Goal: Transaction & Acquisition: Book appointment/travel/reservation

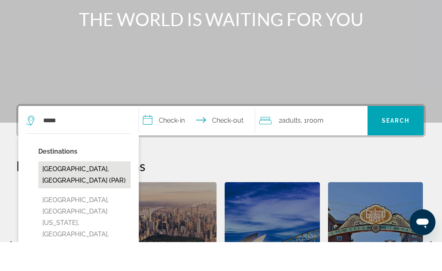
click at [96, 191] on button "[GEOGRAPHIC_DATA], [GEOGRAPHIC_DATA] (PAR)" at bounding box center [84, 204] width 92 height 27
type input "**********"
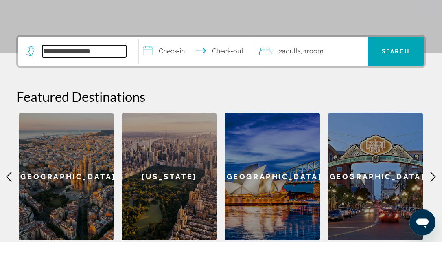
scroll to position [170, 0]
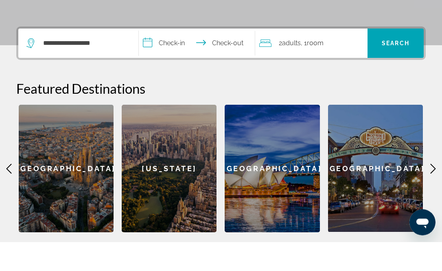
click at [175, 58] on input "**********" at bounding box center [199, 74] width 120 height 32
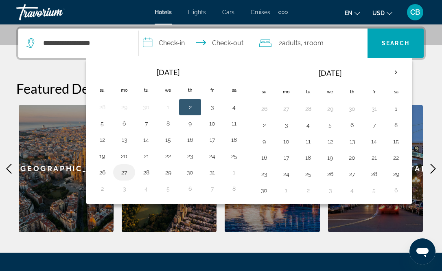
click at [119, 175] on button "27" at bounding box center [124, 172] width 13 height 11
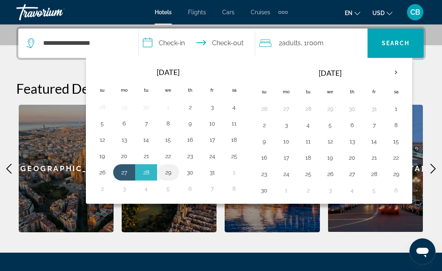
click at [160, 175] on td "29" at bounding box center [168, 172] width 22 height 16
click at [165, 175] on button "29" at bounding box center [168, 172] width 13 height 11
type input "**********"
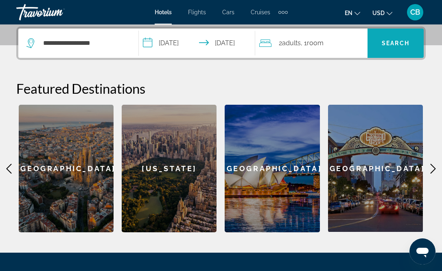
click at [389, 43] on span "Search" at bounding box center [396, 43] width 28 height 7
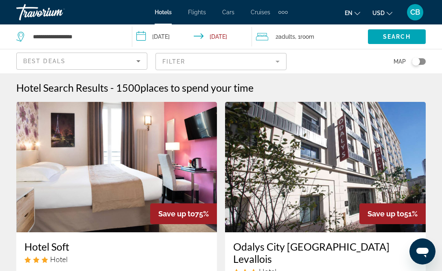
click at [237, 88] on span "places to spend your time" at bounding box center [197, 87] width 113 height 12
click at [281, 83] on div "Hotel Search Results - 1500 places to spend your time" at bounding box center [221, 87] width 410 height 12
click at [276, 90] on div "Hotel Search Results - 1500 places to spend your time" at bounding box center [221, 87] width 410 height 12
click at [135, 88] on h2 "1500 places to spend your time" at bounding box center [185, 87] width 138 height 12
click at [137, 63] on icon "Sort by" at bounding box center [139, 61] width 10 height 10
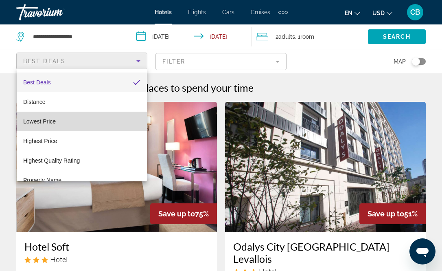
click at [110, 127] on mat-option "Lowest Price" at bounding box center [82, 122] width 130 height 20
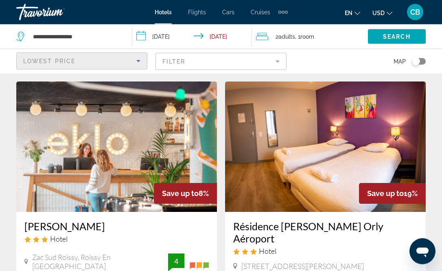
scroll to position [20, 0]
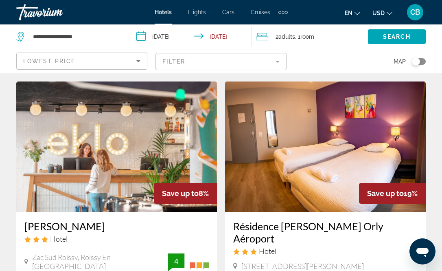
drag, startPoint x: 421, startPoint y: 62, endPoint x: 421, endPoint y: 56, distance: 5.7
click at [421, 62] on div "Toggle map" at bounding box center [419, 61] width 14 height 7
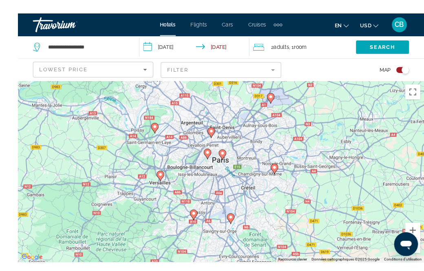
scroll to position [26, 0]
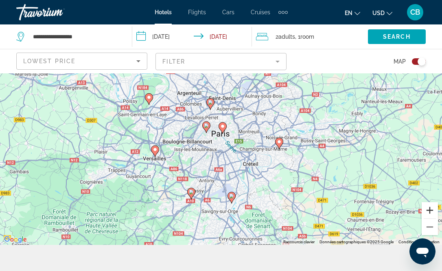
click at [431, 218] on button "Zoom avant" at bounding box center [430, 210] width 16 height 16
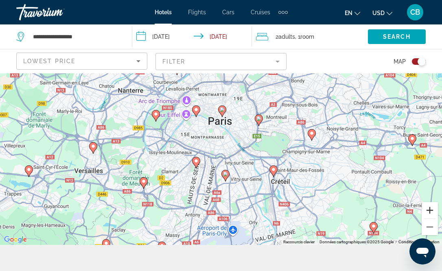
click at [431, 218] on button "Zoom avant" at bounding box center [430, 210] width 16 height 16
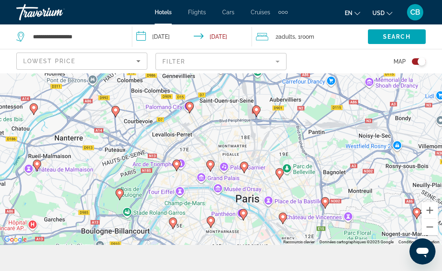
drag, startPoint x: 237, startPoint y: 137, endPoint x: 267, endPoint y: 242, distance: 108.8
click at [267, 242] on div "Pour activer le glissement avec le clavier, appuyez sur Alt+Entrée. Une fois ce…" at bounding box center [221, 146] width 442 height 198
click at [189, 108] on image "Main content" at bounding box center [189, 105] width 5 height 5
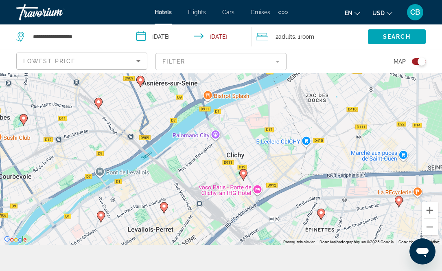
click at [143, 82] on image "Main content" at bounding box center [140, 79] width 5 height 5
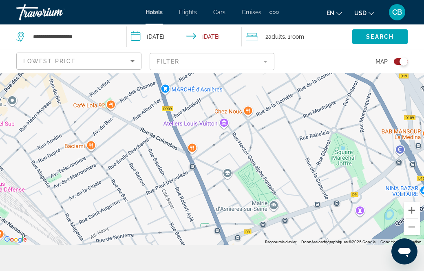
drag, startPoint x: 436, startPoint y: 256, endPoint x: 420, endPoint y: 256, distance: 15.9
click at [417, 235] on button "Zoom arrière" at bounding box center [411, 227] width 16 height 16
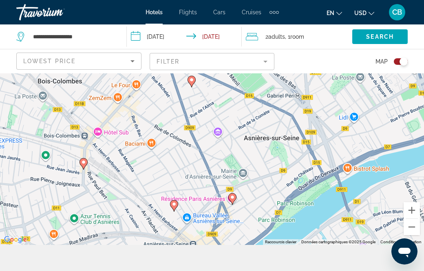
click at [420, 245] on div "Pour naviguer, appuyez sur les touches fléchées. Pour activer le glissement ave…" at bounding box center [212, 146] width 424 height 198
click at [418, 235] on button "Zoom arrière" at bounding box center [411, 227] width 16 height 16
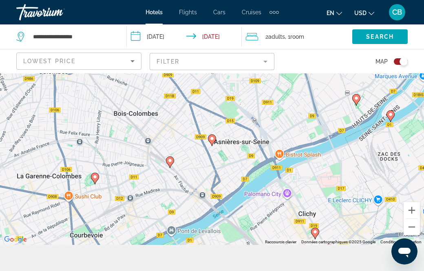
click at [212, 145] on icon "Main content" at bounding box center [211, 139] width 7 height 11
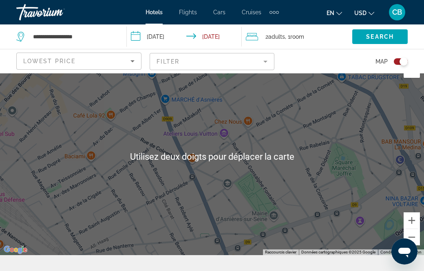
scroll to position [13, 0]
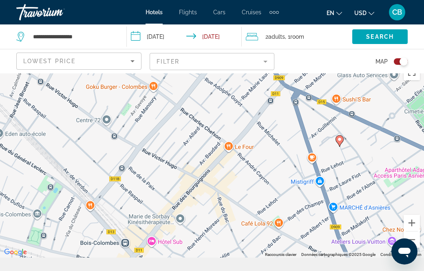
click at [312, 130] on div "Pour activer le glissement avec le clavier, appuyez sur Alt+Entrée. Une fois ce…" at bounding box center [212, 159] width 424 height 198
click at [411, 248] on button "Zoom arrière" at bounding box center [411, 239] width 16 height 16
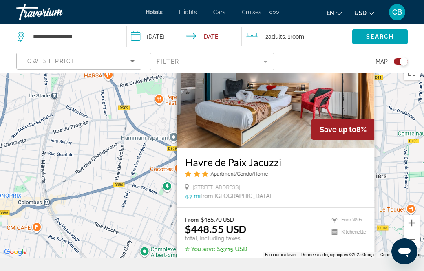
click at [388, 142] on div "Pour activer le glissement avec le clavier, appuyez sur Alt+Entrée. Une fois ce…" at bounding box center [212, 159] width 424 height 198
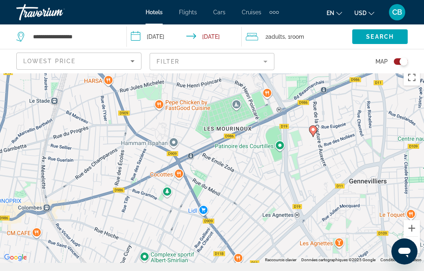
scroll to position [0, 0]
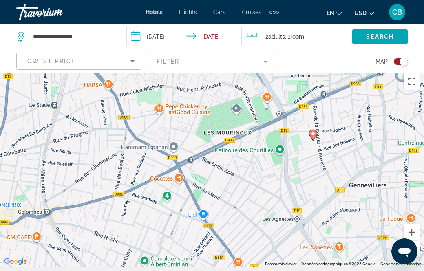
click at [313, 131] on image "Main content" at bounding box center [312, 133] width 5 height 5
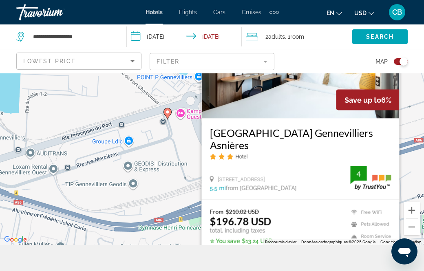
click at [175, 222] on div "Pour activer le glissement avec le clavier, appuyez sur Alt+Entrée. Une fois ce…" at bounding box center [212, 146] width 424 height 198
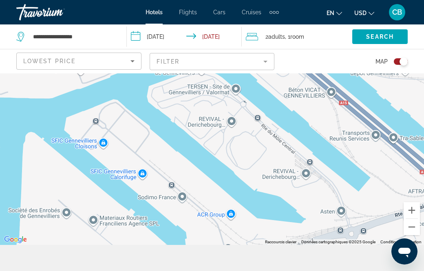
click at [305, 146] on div "Pour activer le glissement avec le clavier, appuyez sur Alt+Entrée. Une fois ce…" at bounding box center [212, 146] width 424 height 198
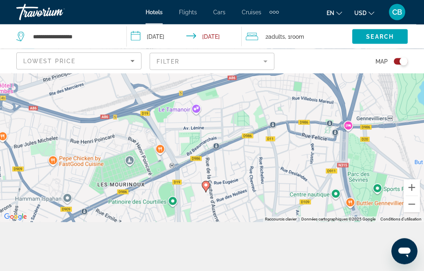
scroll to position [49, 0]
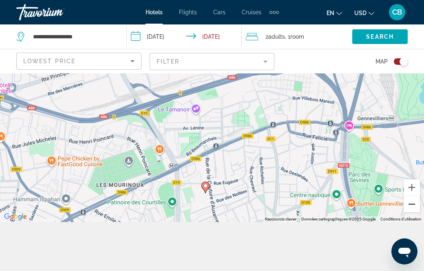
click at [413, 212] on button "Zoom arrière" at bounding box center [411, 204] width 16 height 16
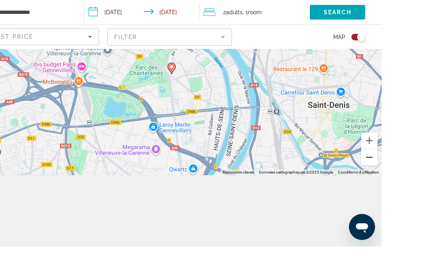
scroll to position [73, 0]
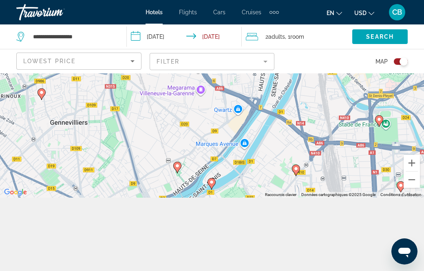
click at [296, 171] on image "Main content" at bounding box center [295, 168] width 5 height 5
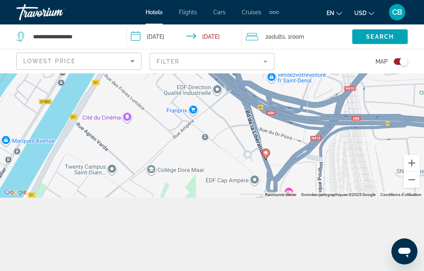
click at [362, 137] on div "Pour activer le glissement avec le clavier, appuyez sur Alt+Entrée. Une fois ce…" at bounding box center [212, 99] width 424 height 198
click at [267, 155] on image "Main content" at bounding box center [265, 152] width 5 height 5
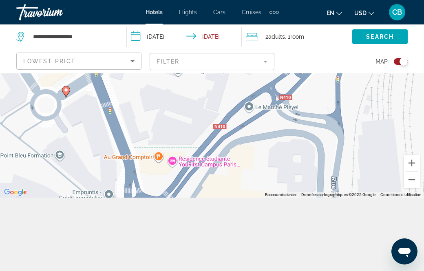
click at [344, 137] on div "Pour activer le glissement avec le clavier, appuyez sur Alt+Entrée. Une fois ce…" at bounding box center [212, 99] width 424 height 198
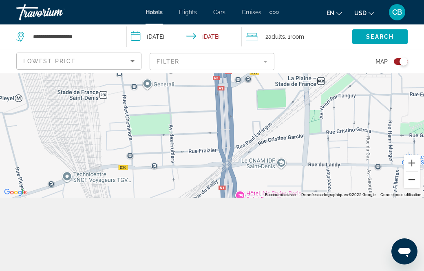
click at [410, 188] on button "Zoom arrière" at bounding box center [411, 179] width 16 height 16
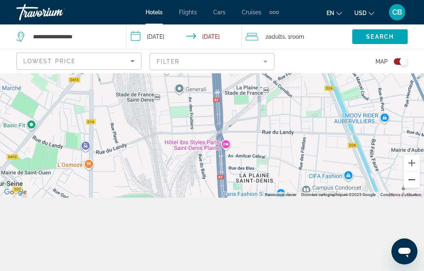
click at [408, 188] on button "Zoom arrière" at bounding box center [411, 179] width 16 height 16
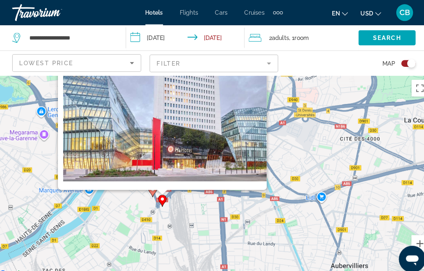
scroll to position [26, 0]
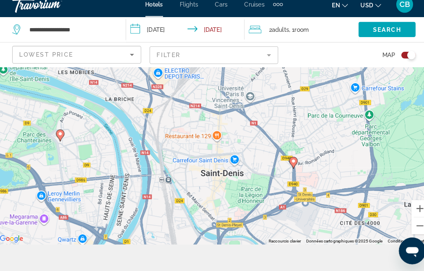
click at [222, 250] on icon "Main content" at bounding box center [225, 250] width 8 height 11
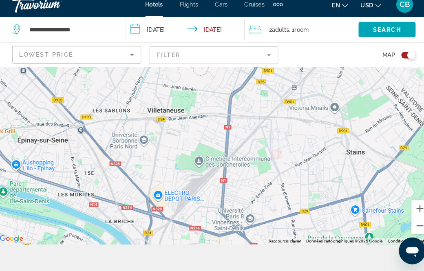
click at [389, 128] on div "Pour activer le glissement avec le clavier, appuyez sur Alt+Entrée. Une fois ce…" at bounding box center [212, 146] width 424 height 198
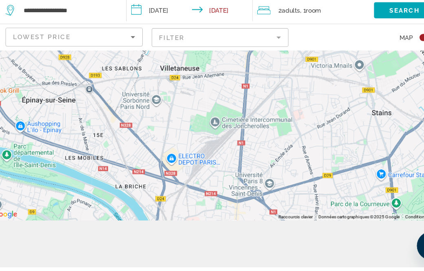
scroll to position [49, 0]
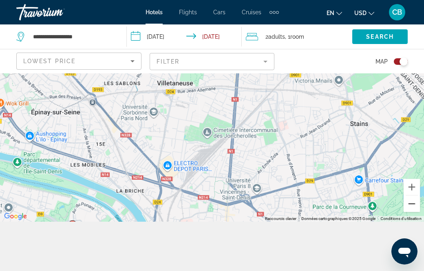
click at [409, 212] on button "Zoom arrière" at bounding box center [411, 203] width 16 height 16
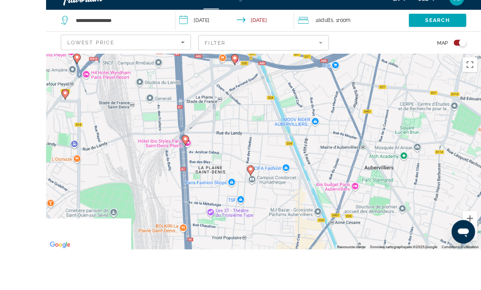
scroll to position [71, 0]
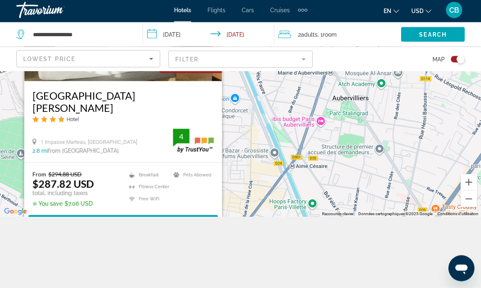
click at [336, 160] on div "Pour activer le glissement avec le clavier, appuyez sur Alt+Entrée. Une fois ce…" at bounding box center [240, 110] width 481 height 217
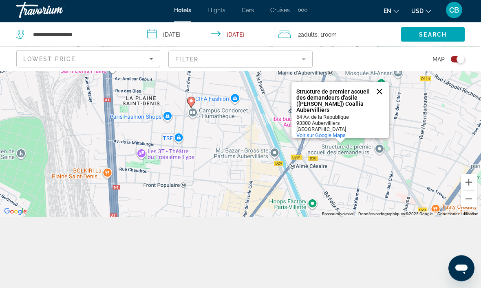
click at [383, 99] on button "Fermer" at bounding box center [379, 94] width 20 height 20
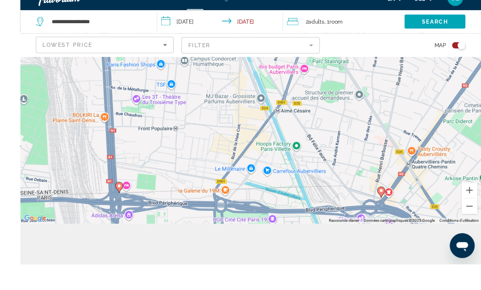
scroll to position [51, 0]
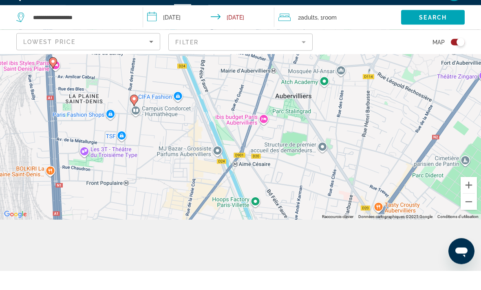
click at [143, 182] on div "Pour activer le glissement avec le clavier, appuyez sur Alt+Entrée. Une fois ce…" at bounding box center [240, 130] width 481 height 217
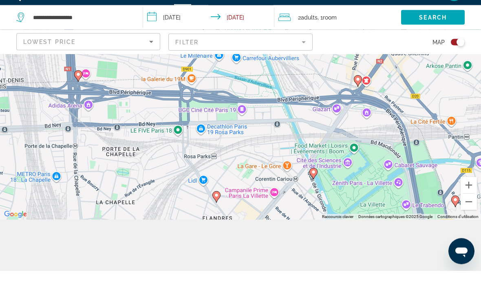
click at [314, 189] on image "Main content" at bounding box center [313, 191] width 5 height 5
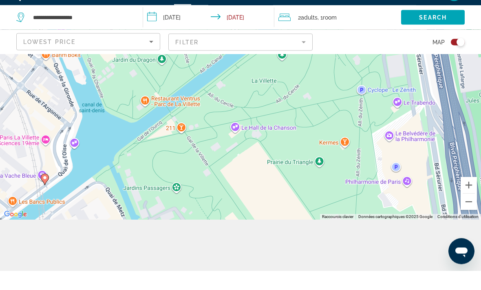
click at [442, 229] on button "Zoom arrière" at bounding box center [468, 221] width 16 height 16
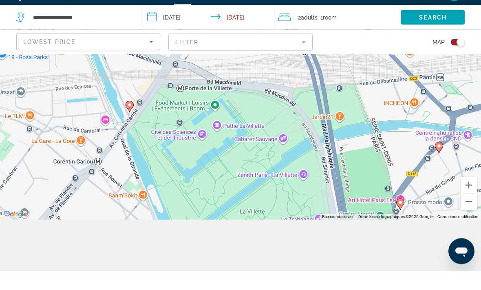
click at [318, 104] on div "Pour activer le glissement avec le clavier, appuyez sur Alt+Entrée. Une fois ce…" at bounding box center [240, 130] width 481 height 217
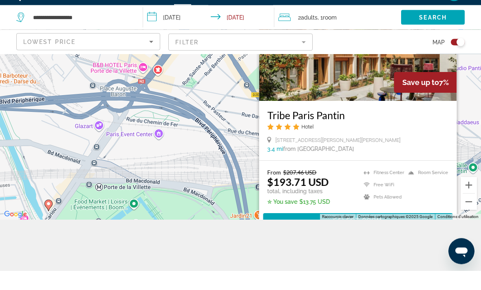
click at [335, 129] on h3 "Tribe Paris Pantin" at bounding box center [357, 135] width 181 height 12
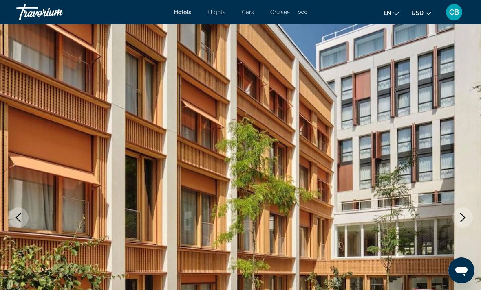
click at [442, 220] on button "Next image" at bounding box center [462, 218] width 20 height 20
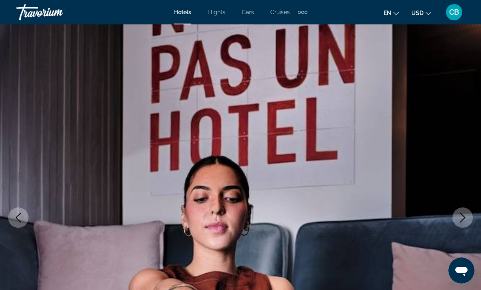
click at [442, 216] on icon "Next image" at bounding box center [462, 218] width 10 height 10
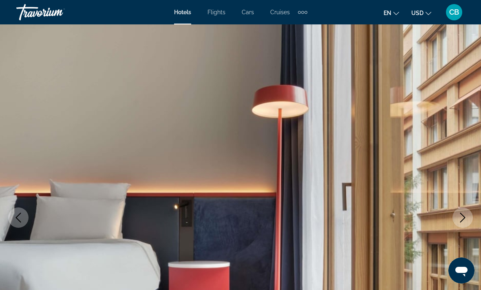
click at [442, 220] on icon "Next image" at bounding box center [462, 218] width 10 height 10
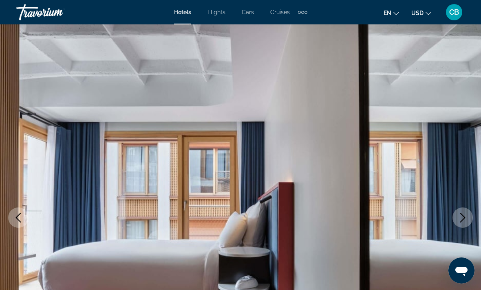
click at [442, 218] on icon "Next image" at bounding box center [462, 218] width 10 height 10
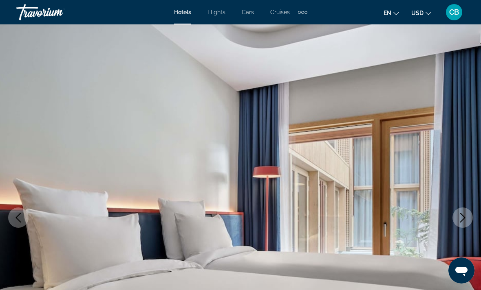
click at [442, 215] on icon "Next image" at bounding box center [462, 218] width 10 height 10
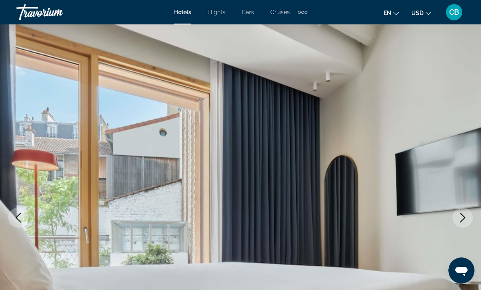
click at [442, 217] on icon "Next image" at bounding box center [462, 218] width 10 height 10
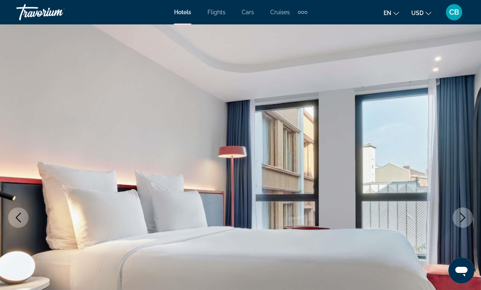
click at [442, 220] on icon "Next image" at bounding box center [462, 218] width 10 height 10
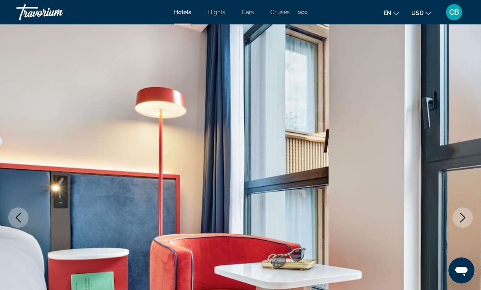
click at [442, 220] on icon "Next image" at bounding box center [462, 218] width 10 height 10
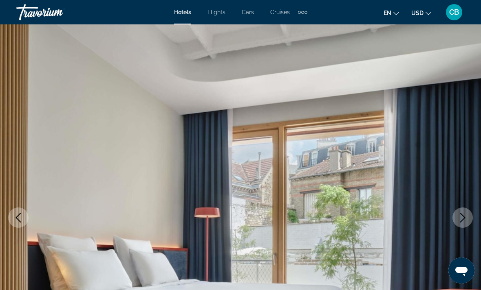
click at [442, 218] on icon "Next image" at bounding box center [462, 218] width 10 height 10
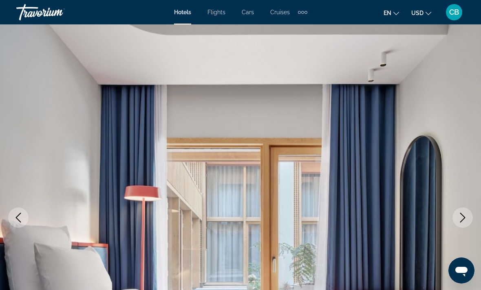
click at [442, 217] on icon "Next image" at bounding box center [462, 218] width 10 height 10
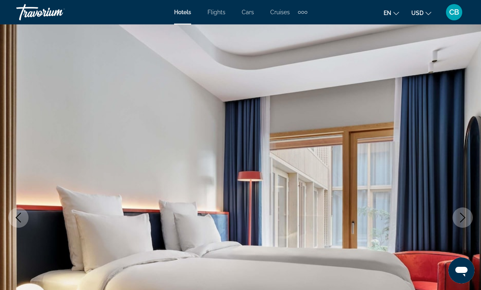
click at [442, 217] on icon "Next image" at bounding box center [462, 218] width 10 height 10
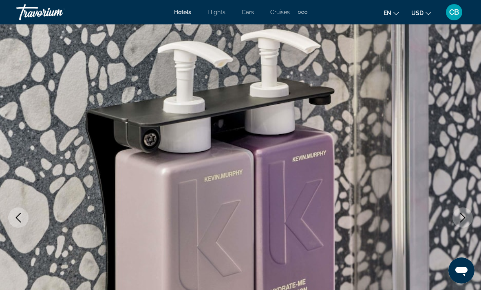
click at [442, 217] on icon "Next image" at bounding box center [462, 218] width 10 height 10
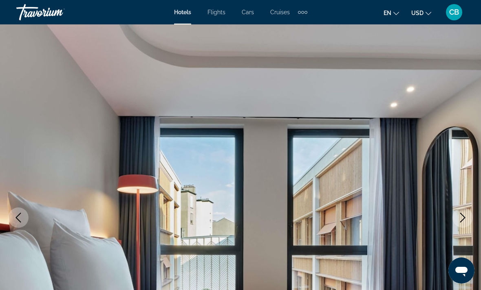
click at [442, 218] on icon "Next image" at bounding box center [462, 218] width 10 height 10
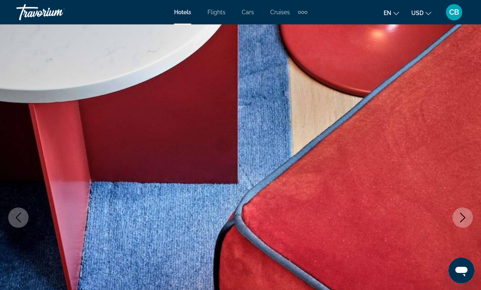
click at [442, 217] on icon "Next image" at bounding box center [462, 218] width 10 height 10
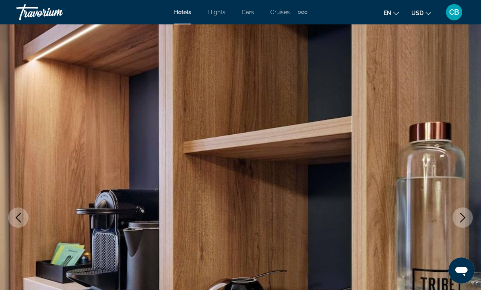
click at [442, 216] on icon "Next image" at bounding box center [462, 218] width 5 height 10
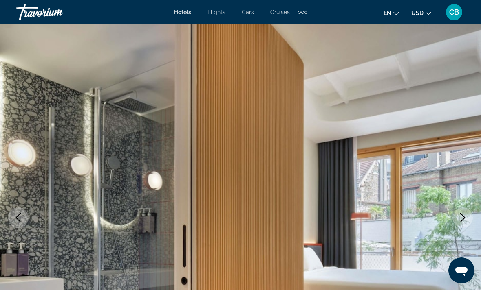
click at [384, 109] on img "Main content" at bounding box center [240, 217] width 481 height 387
click at [308, 180] on img "Main content" at bounding box center [240, 217] width 481 height 387
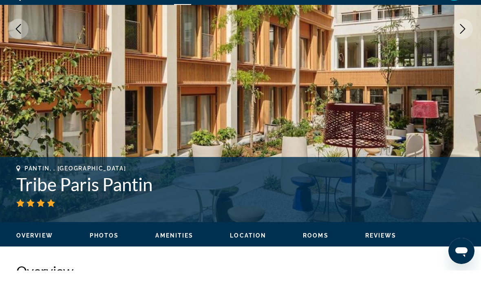
scroll to position [172, 0]
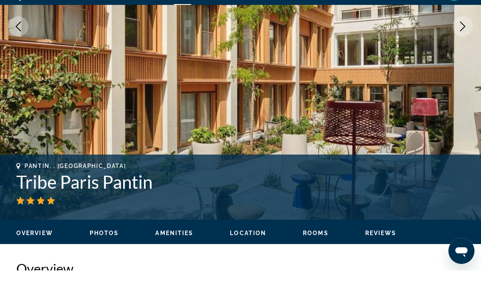
click at [20, 41] on icon "Previous image" at bounding box center [18, 46] width 10 height 10
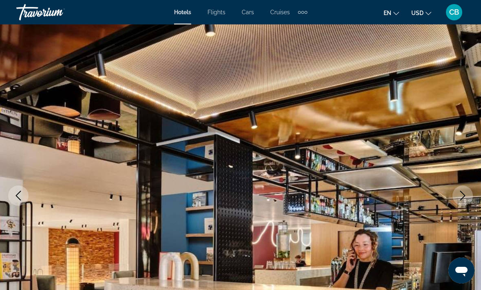
scroll to position [0, 0]
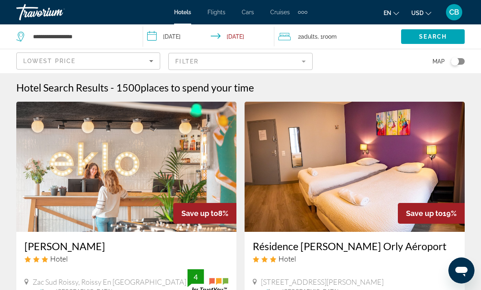
click at [192, 34] on input "**********" at bounding box center [210, 37] width 134 height 27
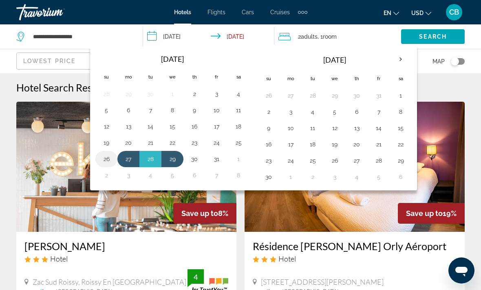
click at [98, 160] on td "26" at bounding box center [106, 159] width 22 height 16
click at [103, 158] on button "26" at bounding box center [106, 159] width 13 height 11
click at [152, 160] on button "28" at bounding box center [150, 159] width 13 height 11
type input "**********"
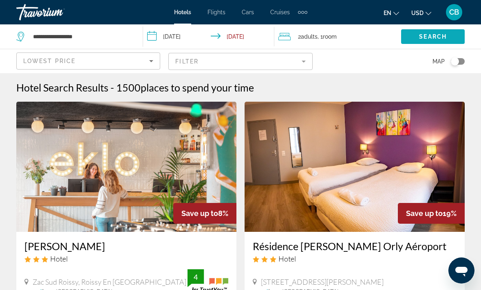
click at [442, 35] on span "Search" at bounding box center [433, 36] width 28 height 7
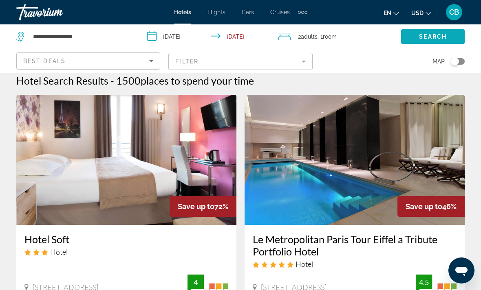
scroll to position [5, 0]
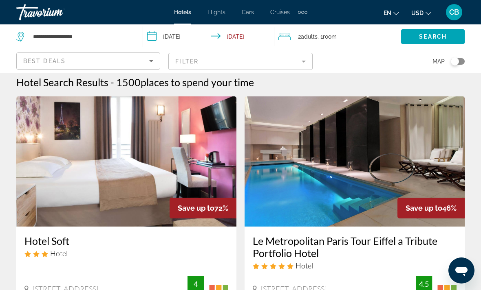
click at [146, 58] on div "Best Deals" at bounding box center [86, 61] width 126 height 10
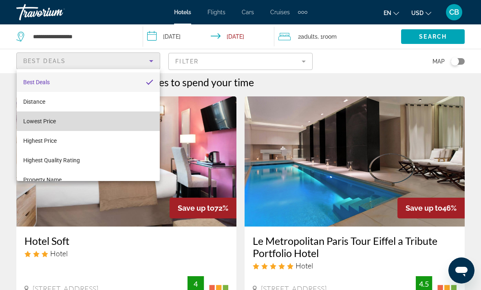
click at [99, 118] on mat-option "Lowest Price" at bounding box center [88, 122] width 143 height 20
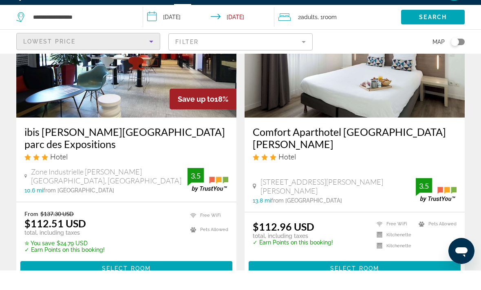
scroll to position [408, 0]
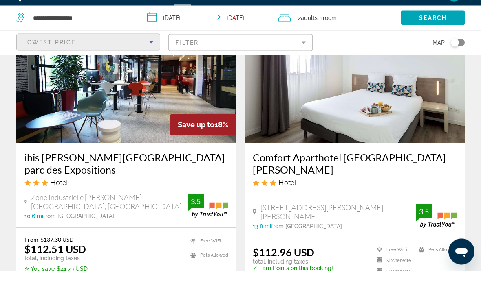
click at [442, 58] on div "Toggle map" at bounding box center [457, 61] width 14 height 7
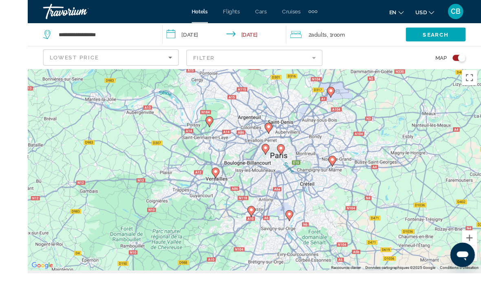
scroll to position [11, 0]
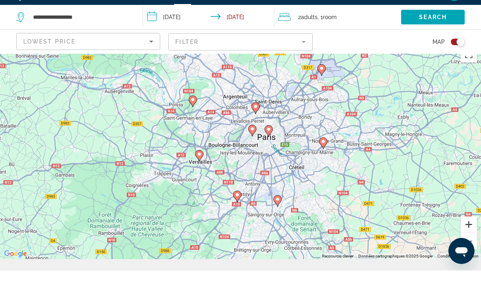
click at [442, 248] on button "Zoom avant" at bounding box center [468, 244] width 16 height 16
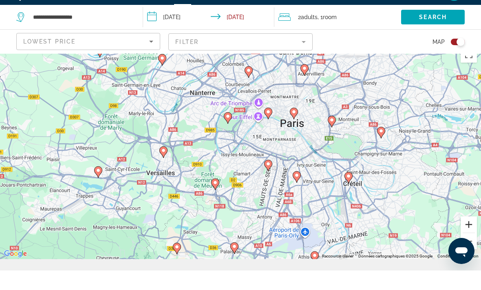
click at [442, 248] on button "Zoom avant" at bounding box center [468, 244] width 16 height 16
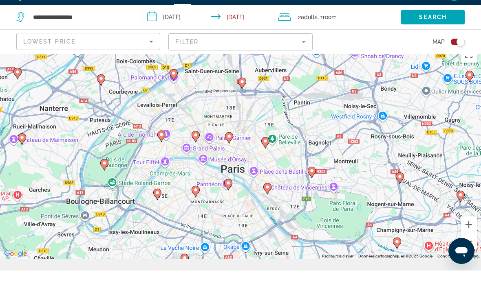
click at [173, 90] on image "Main content" at bounding box center [173, 92] width 5 height 5
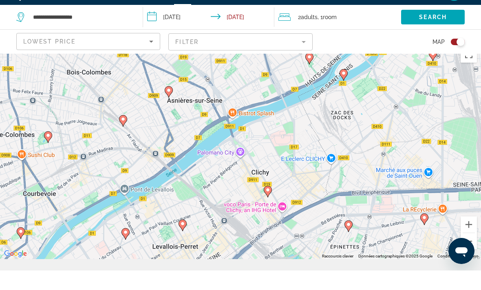
click at [267, 207] on image "Main content" at bounding box center [267, 209] width 5 height 5
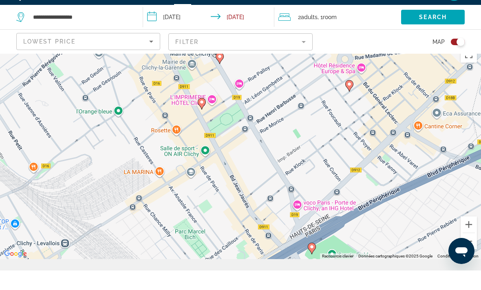
click at [219, 74] on image "Main content" at bounding box center [219, 76] width 5 height 5
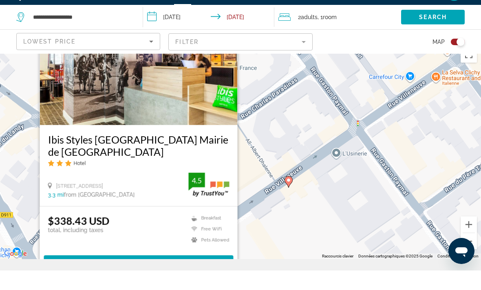
click at [308, 148] on div "Pour activer le glissement avec le clavier, appuyez sur Alt+Entrée. Une fois ce…" at bounding box center [240, 170] width 481 height 217
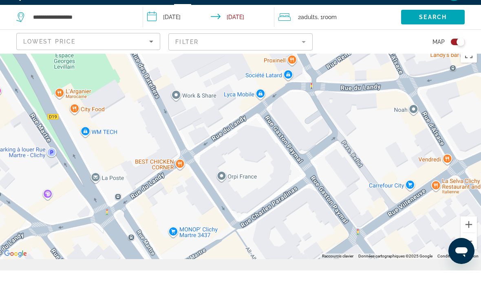
click at [403, 134] on div "Pour activer le glissement avec le clavier, appuyez sur Alt+Entrée. Une fois ce…" at bounding box center [240, 170] width 481 height 217
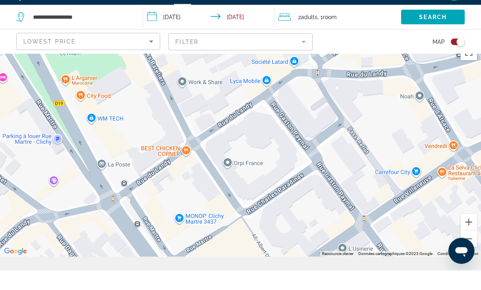
scroll to position [14, 0]
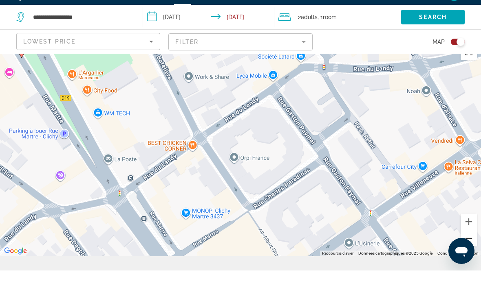
click at [442, 261] on button "Zoom arrière" at bounding box center [468, 258] width 16 height 16
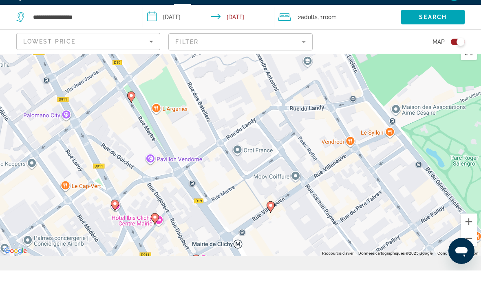
click at [442, 239] on div "Ouvrir la fenêtre de messagerie" at bounding box center [461, 251] width 24 height 24
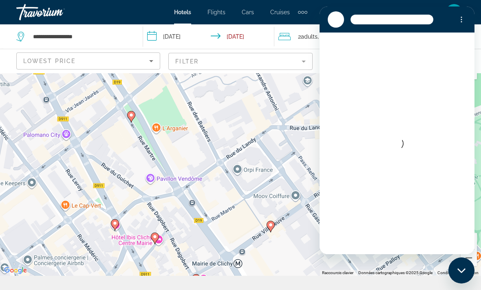
scroll to position [8, 0]
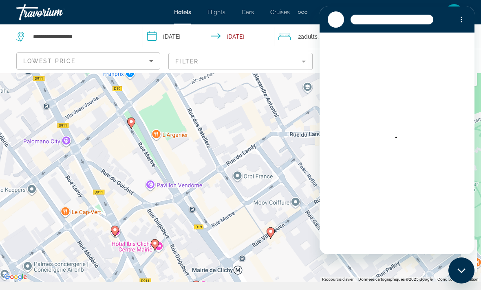
click at [442, 268] on div "Fermer la fenêtre de messagerie" at bounding box center [461, 271] width 24 height 24
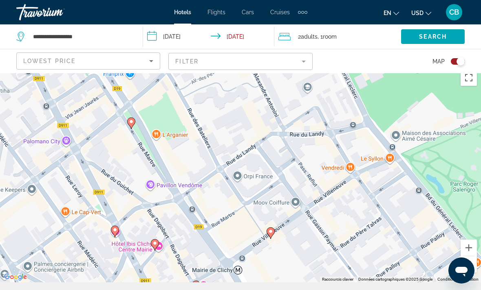
click at [442, 270] on button "Zoom arrière" at bounding box center [468, 265] width 16 height 16
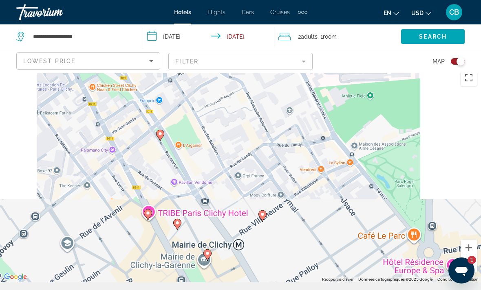
scroll to position [0, 0]
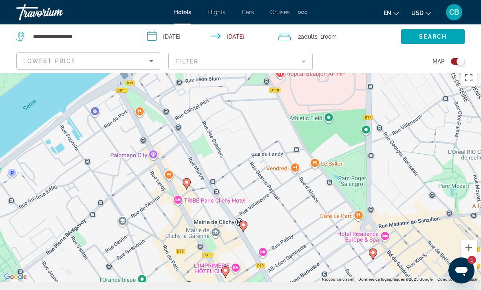
click at [227, 270] on image "Main content" at bounding box center [225, 270] width 5 height 5
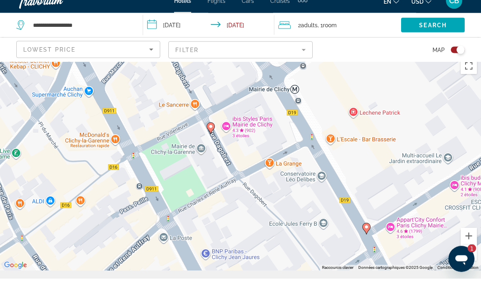
click at [397, 144] on div "Pour activer le glissement avec le clavier, appuyez sur Alt+Entrée. Une fois ce…" at bounding box center [240, 174] width 481 height 217
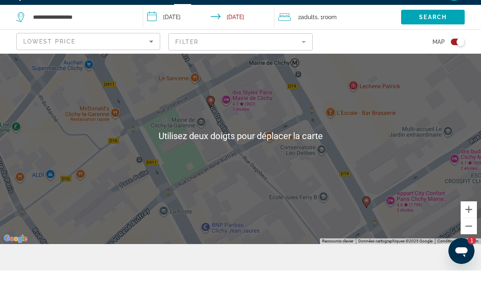
scroll to position [46, 0]
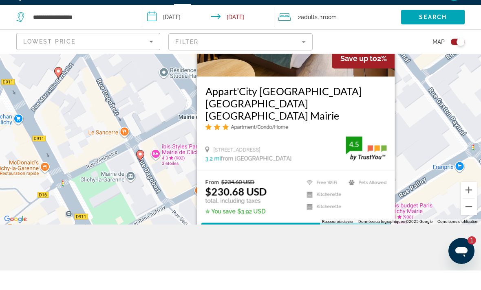
click at [419, 150] on div "Pour activer le glissement avec le clavier, appuyez sur Alt+Entrée. Une fois ce…" at bounding box center [240, 135] width 481 height 217
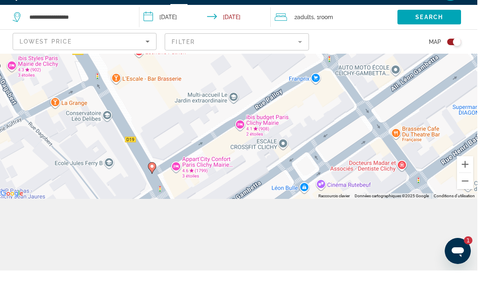
scroll to position [73, 0]
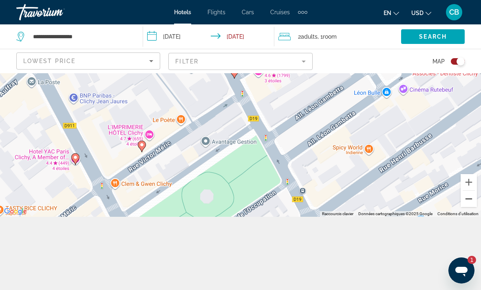
click at [442, 207] on button "Zoom arrière" at bounding box center [468, 199] width 16 height 16
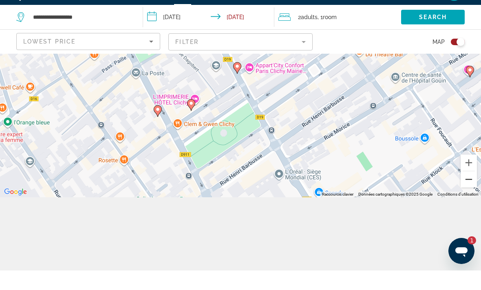
scroll to position [80, 0]
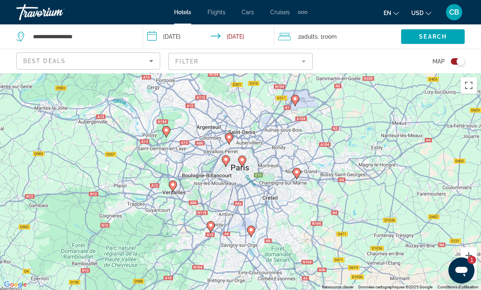
click at [442, 63] on div "Toggle map" at bounding box center [460, 61] width 8 height 8
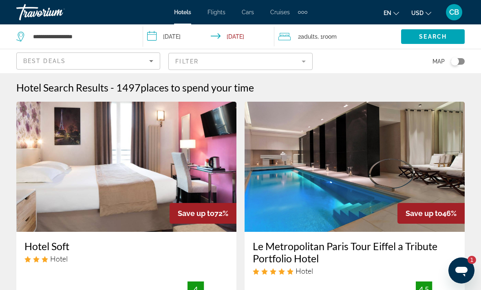
click at [146, 64] on div "Best Deals" at bounding box center [86, 61] width 126 height 10
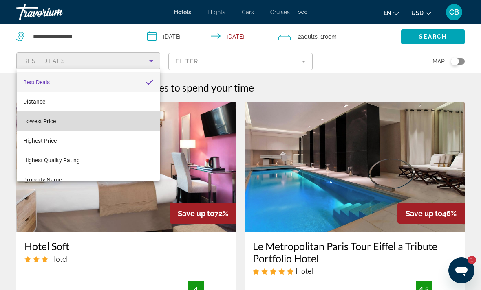
click at [74, 123] on mat-option "Lowest Price" at bounding box center [88, 122] width 143 height 20
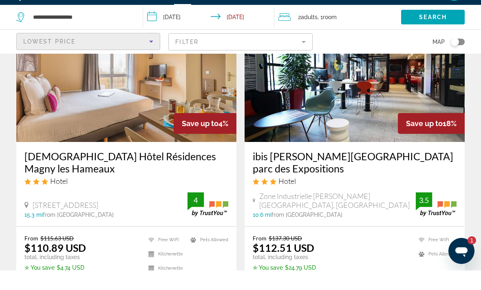
scroll to position [72, 0]
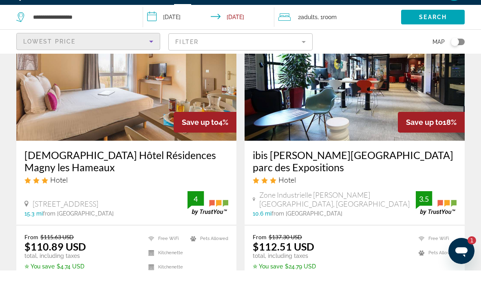
click at [42, 172] on h3 "[DEMOGRAPHIC_DATA] Hôtel Résidences Magny les Hameaux" at bounding box center [126, 181] width 204 height 24
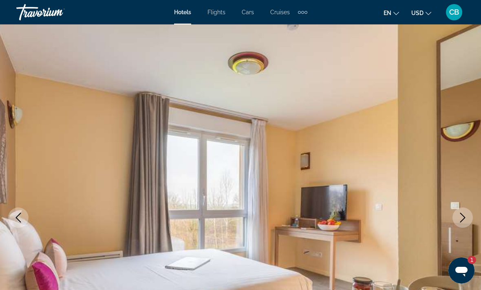
click at [442, 217] on icon "Next image" at bounding box center [462, 218] width 10 height 10
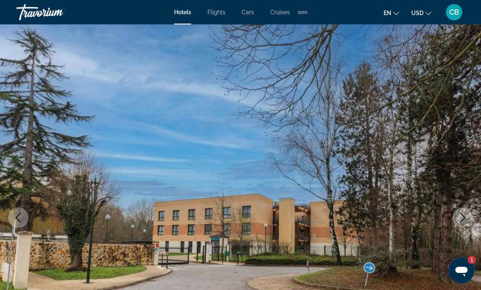
click at [442, 219] on button "Next image" at bounding box center [462, 218] width 20 height 20
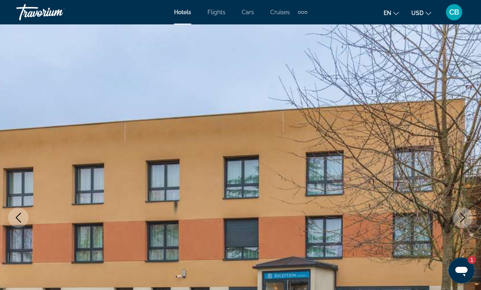
click at [442, 216] on icon "Next image" at bounding box center [462, 218] width 10 height 10
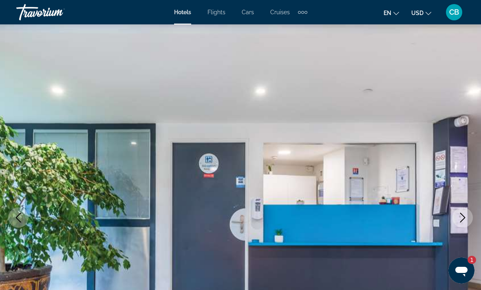
click at [442, 220] on icon "Next image" at bounding box center [462, 218] width 10 height 10
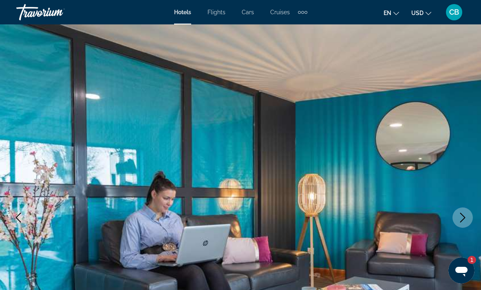
click at [442, 213] on icon "Next image" at bounding box center [462, 218] width 10 height 10
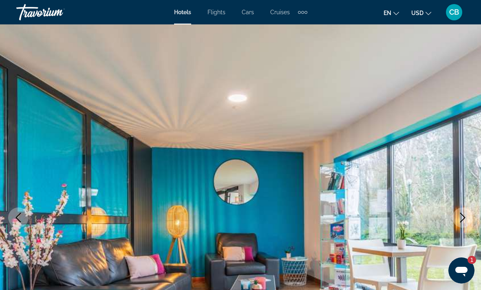
click at [442, 214] on icon "Next image" at bounding box center [462, 218] width 5 height 10
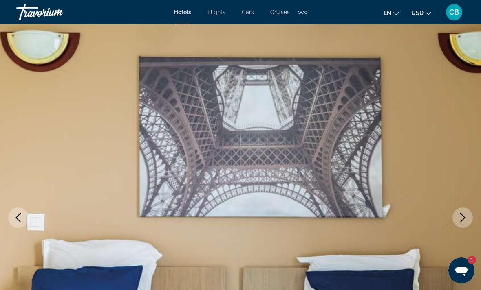
click at [442, 213] on button "Next image" at bounding box center [462, 218] width 20 height 20
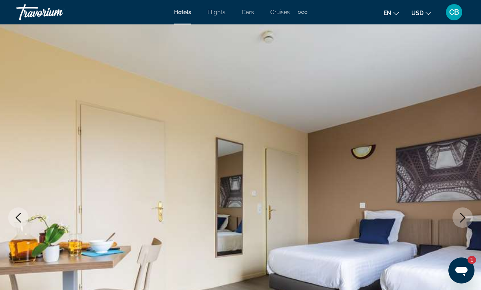
click at [442, 213] on button "Next image" at bounding box center [462, 218] width 20 height 20
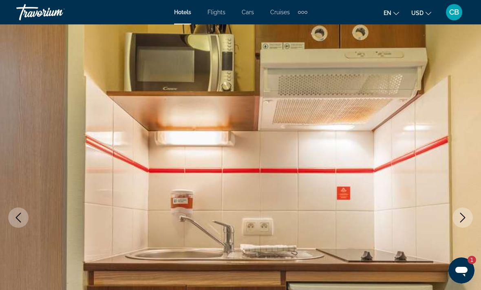
click at [442, 213] on button "Next image" at bounding box center [462, 218] width 20 height 20
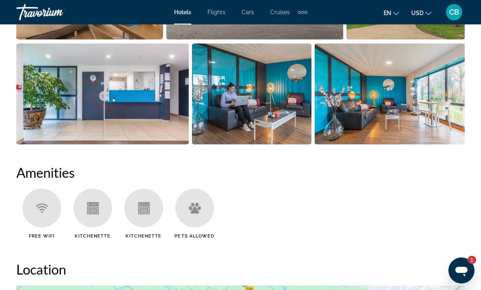
scroll to position [630, 0]
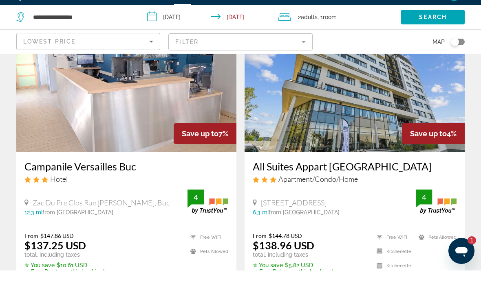
scroll to position [1732, 0]
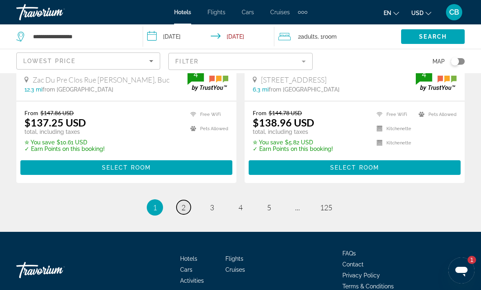
click at [182, 203] on span "2" at bounding box center [183, 207] width 4 height 9
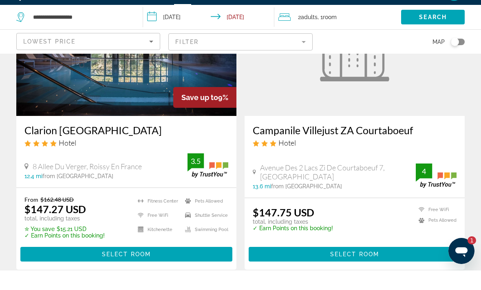
scroll to position [1316, 0]
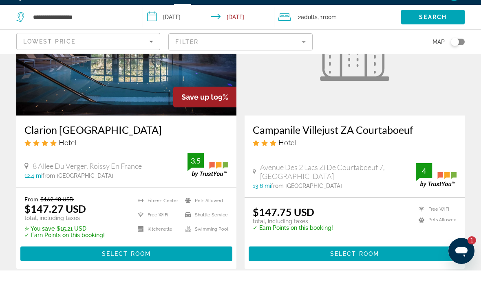
click at [116, 143] on h3 "Clarion [GEOGRAPHIC_DATA]" at bounding box center [126, 149] width 204 height 12
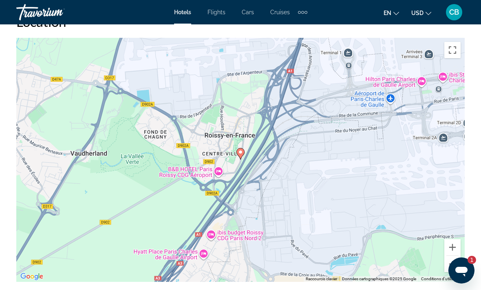
scroll to position [901, 0]
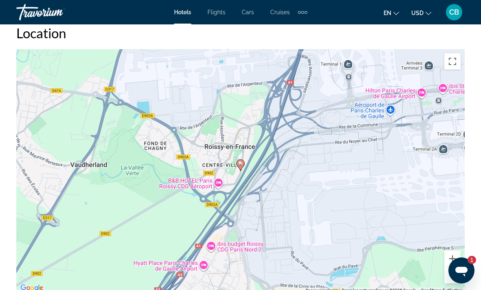
click at [442, 270] on button "Zoom arrière" at bounding box center [452, 276] width 16 height 16
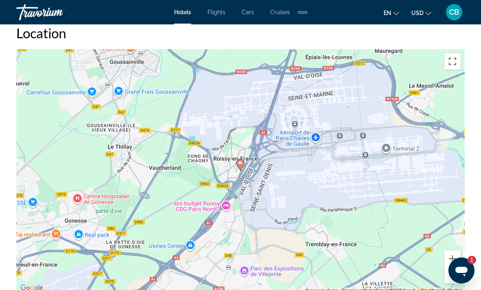
click at [442, 270] on button "Zoom arrière" at bounding box center [452, 276] width 16 height 16
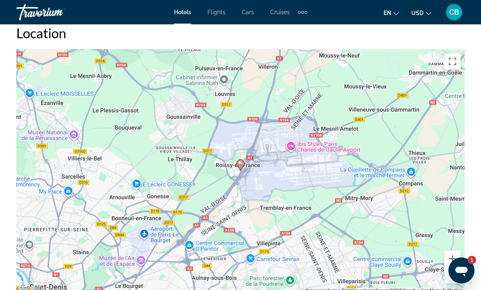
click at [442, 270] on button "Zoom arrière" at bounding box center [452, 276] width 16 height 16
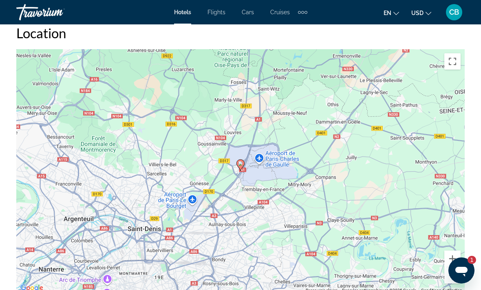
click at [442, 270] on button "Zoom arrière" at bounding box center [452, 276] width 16 height 16
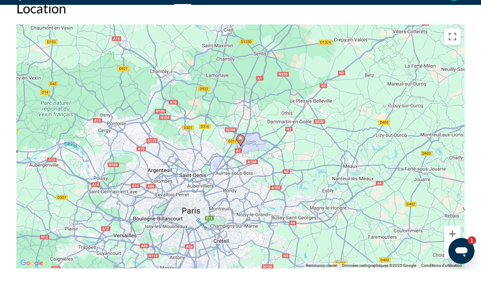
scroll to position [907, 0]
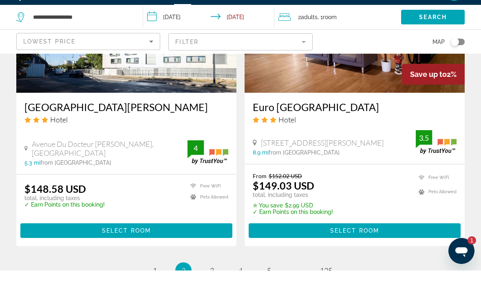
scroll to position [1735, 0]
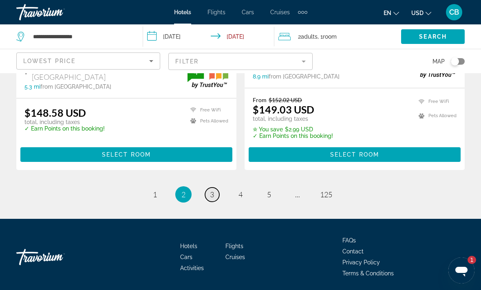
click at [208, 194] on link "page 3" at bounding box center [212, 195] width 14 height 14
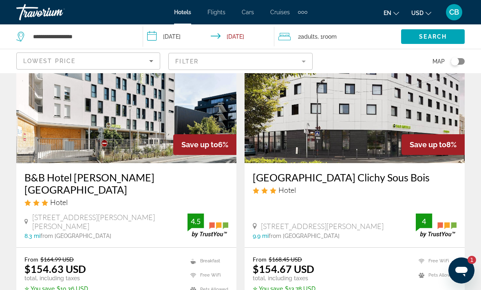
scroll to position [369, 0]
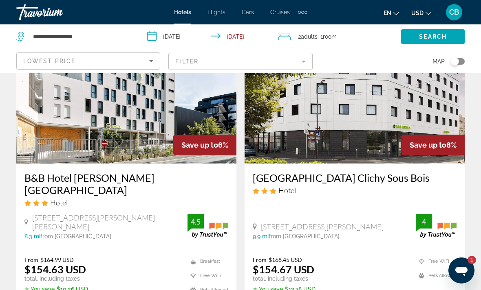
click at [154, 179] on h3 "B&B Hotel [PERSON_NAME][GEOGRAPHIC_DATA]" at bounding box center [126, 184] width 204 height 24
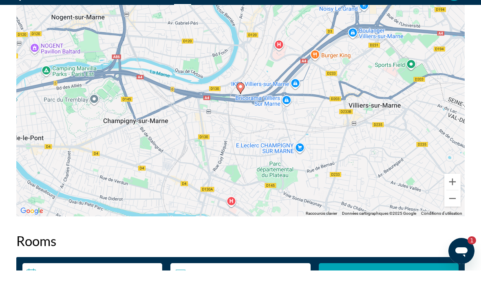
scroll to position [970, 0]
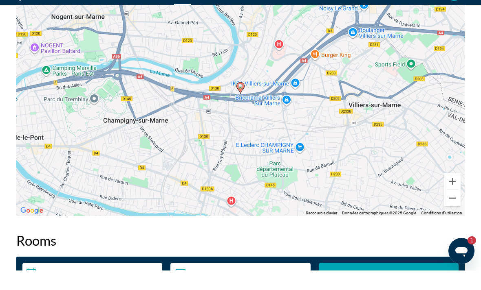
click at [442, 210] on button "Zoom arrière" at bounding box center [452, 218] width 16 height 16
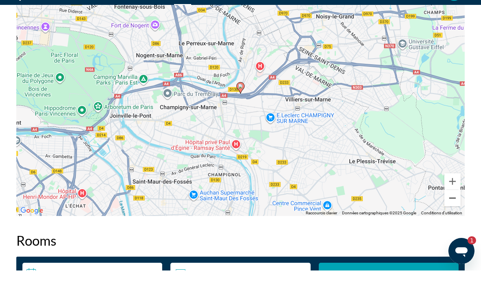
click at [442, 210] on button "Zoom arrière" at bounding box center [452, 218] width 16 height 16
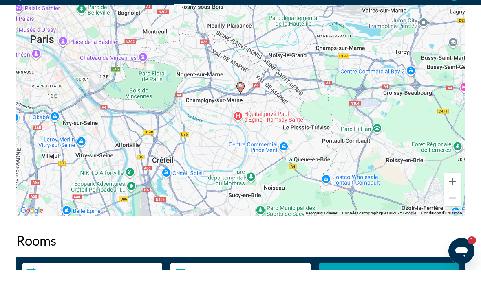
click at [442, 210] on button "Zoom arrière" at bounding box center [452, 218] width 16 height 16
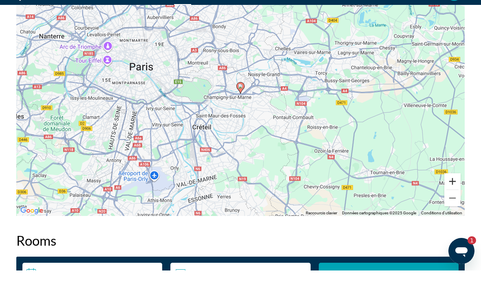
click at [442, 193] on button "Zoom avant" at bounding box center [452, 201] width 16 height 16
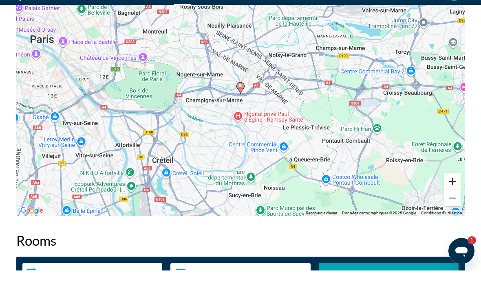
click at [442, 193] on button "Zoom avant" at bounding box center [452, 201] width 16 height 16
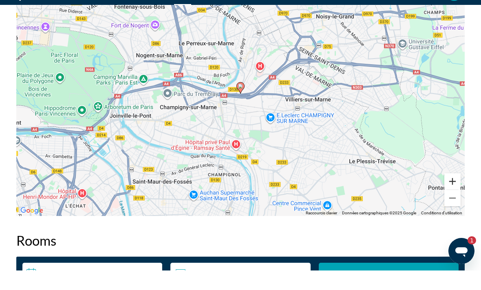
click at [442, 193] on button "Zoom avant" at bounding box center [452, 201] width 16 height 16
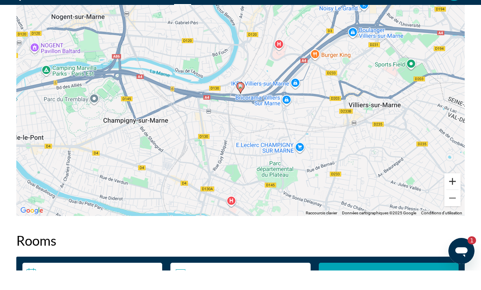
click at [442, 193] on button "Zoom avant" at bounding box center [452, 201] width 16 height 16
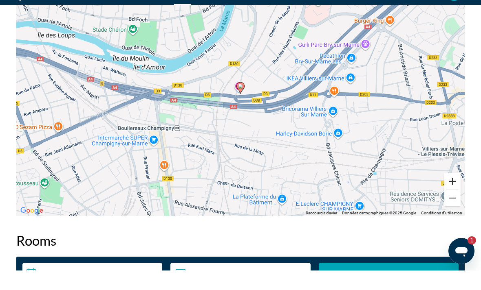
click at [442, 193] on button "Zoom avant" at bounding box center [452, 201] width 16 height 16
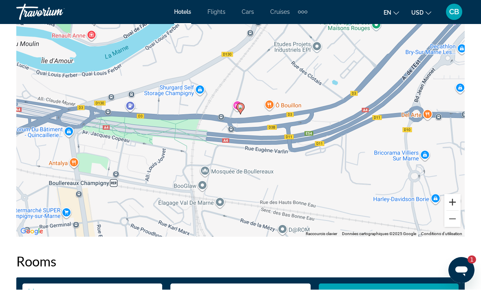
scroll to position [968, 0]
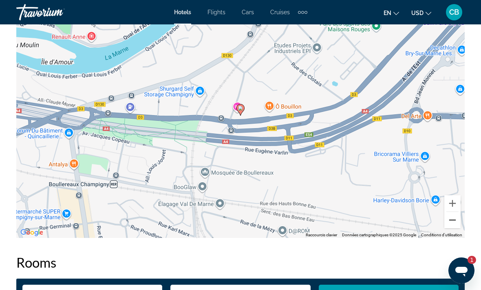
click at [442, 220] on button "Zoom arrière" at bounding box center [452, 220] width 16 height 16
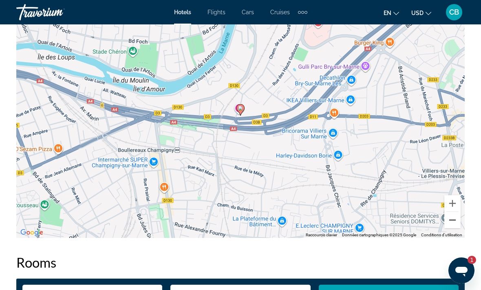
click at [442, 220] on button "Zoom arrière" at bounding box center [452, 220] width 16 height 16
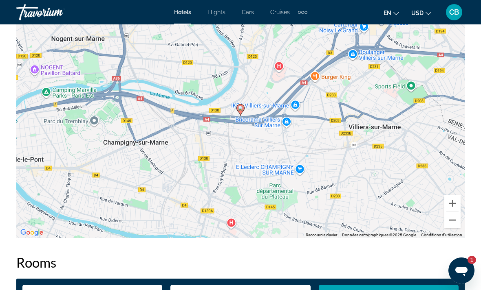
click at [442, 223] on button "Zoom arrière" at bounding box center [452, 220] width 16 height 16
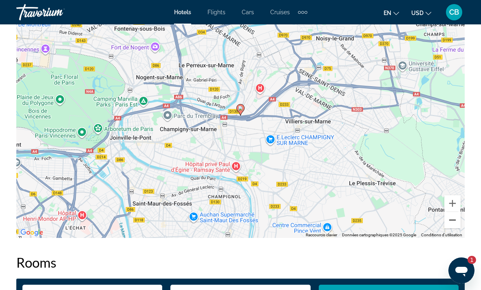
click at [442, 226] on button "Zoom arrière" at bounding box center [452, 220] width 16 height 16
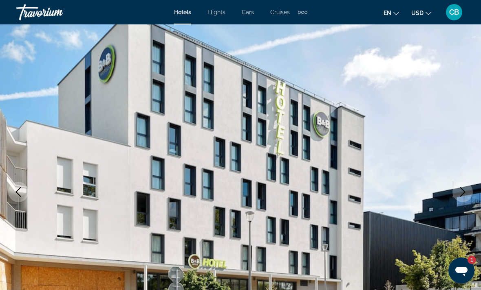
scroll to position [0, 0]
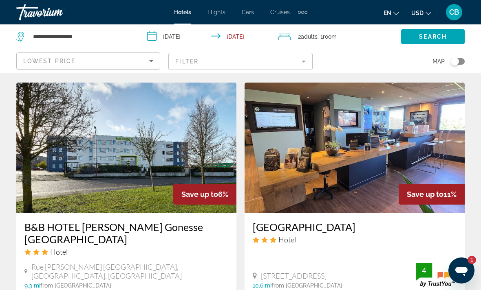
scroll to position [932, 0]
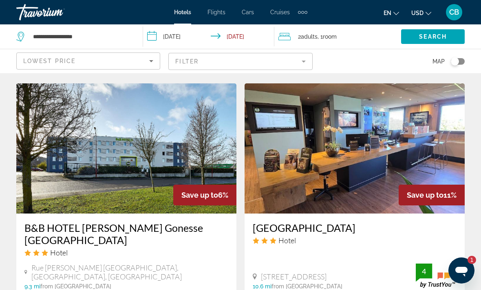
click at [351, 222] on h3 "[GEOGRAPHIC_DATA]" at bounding box center [355, 228] width 204 height 12
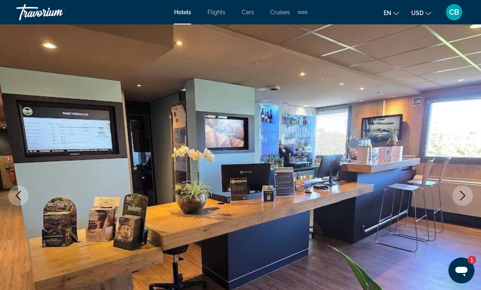
scroll to position [44, 0]
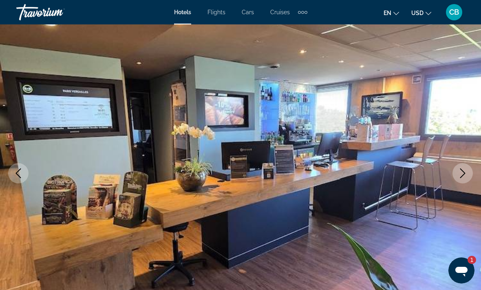
click at [442, 170] on icon "Next image" at bounding box center [462, 174] width 5 height 10
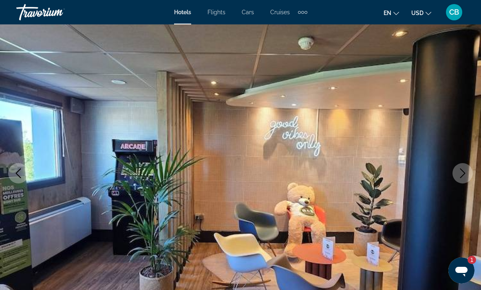
click at [442, 177] on icon "Next image" at bounding box center [462, 174] width 10 height 10
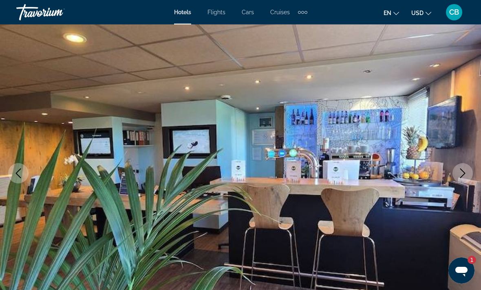
click at [442, 170] on button "Next image" at bounding box center [462, 173] width 20 height 20
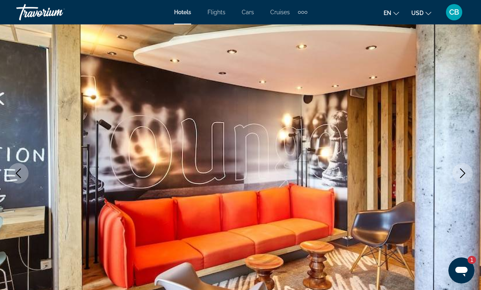
click at [442, 169] on icon "Next image" at bounding box center [462, 174] width 10 height 10
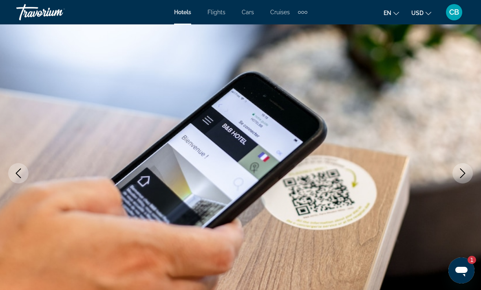
click at [442, 173] on icon "Next image" at bounding box center [462, 174] width 10 height 10
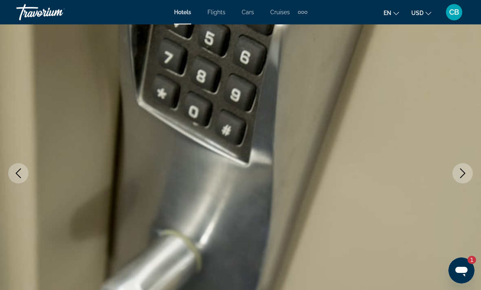
click at [442, 174] on icon "Next image" at bounding box center [462, 174] width 10 height 10
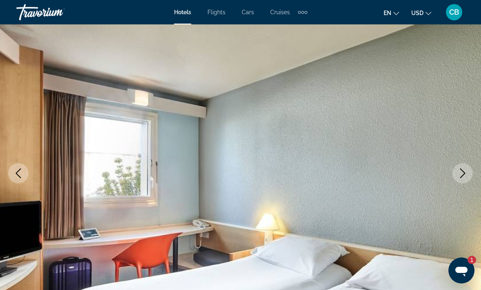
click at [442, 175] on button "Next image" at bounding box center [462, 173] width 20 height 20
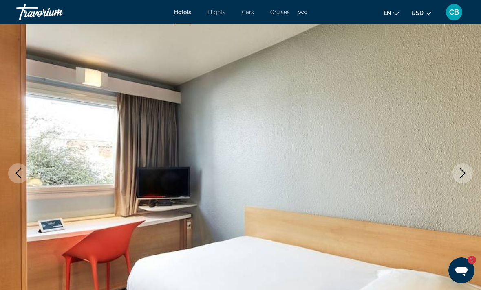
click at [442, 174] on icon "Next image" at bounding box center [462, 174] width 10 height 10
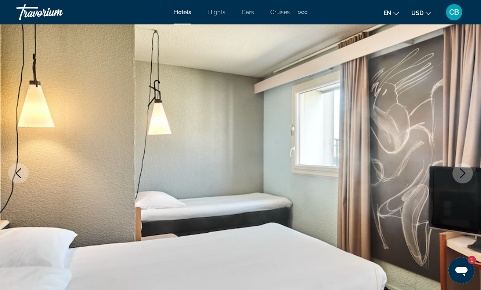
click at [442, 177] on icon "Next image" at bounding box center [462, 174] width 10 height 10
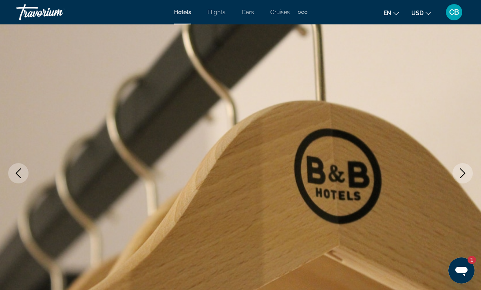
click at [442, 178] on icon "Next image" at bounding box center [462, 174] width 10 height 10
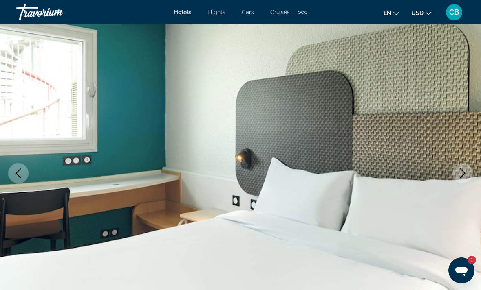
click at [442, 184] on img "Main content" at bounding box center [240, 173] width 481 height 387
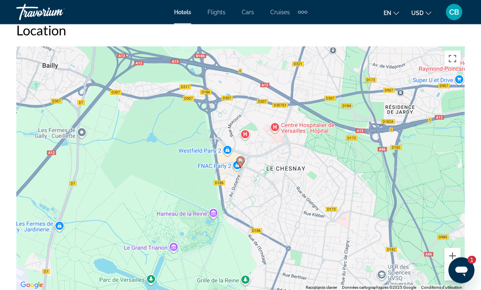
scroll to position [897, 0]
click at [442, 270] on button "Zoom arrière" at bounding box center [452, 272] width 16 height 16
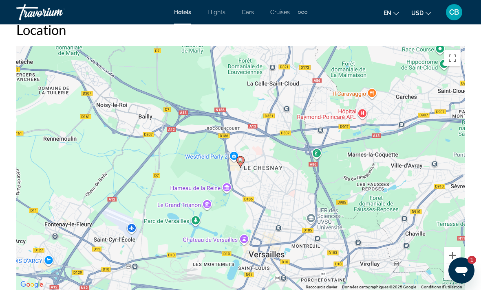
click at [442, 270] on button "Zoom arrière" at bounding box center [452, 272] width 16 height 16
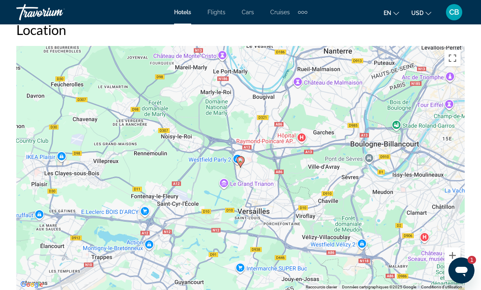
click at [442, 270] on button "Zoom arrière" at bounding box center [452, 272] width 16 height 16
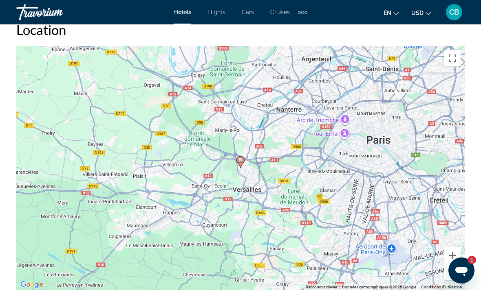
click at [442, 267] on button "Zoom arrière" at bounding box center [452, 272] width 16 height 16
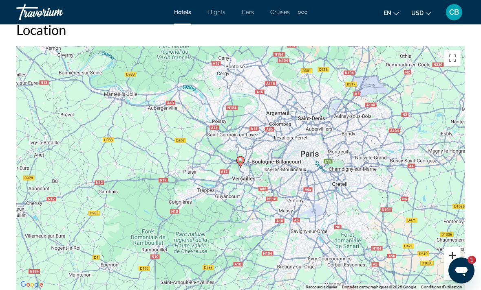
click at [442, 252] on button "Zoom avant" at bounding box center [452, 256] width 16 height 16
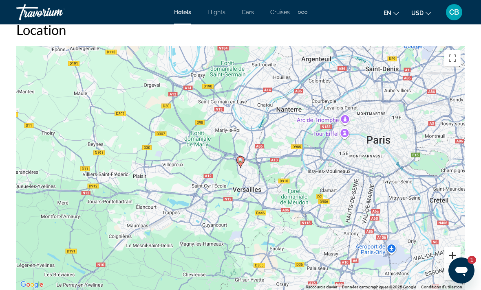
click at [442, 255] on button "Zoom avant" at bounding box center [452, 256] width 16 height 16
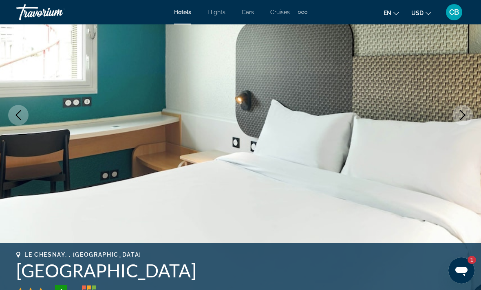
scroll to position [104, 0]
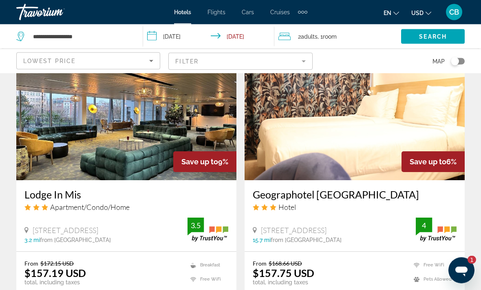
scroll to position [1281, 0]
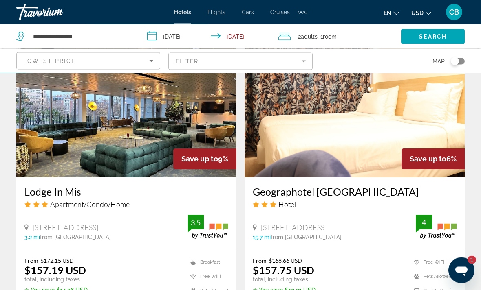
click at [72, 186] on h3 "Lodge In Mis" at bounding box center [126, 192] width 204 height 12
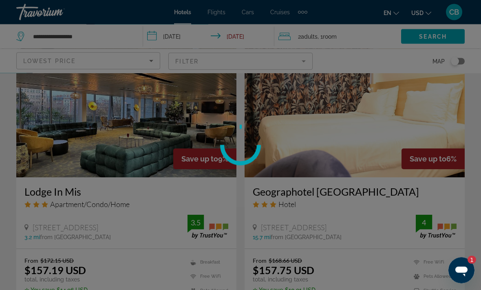
scroll to position [1282, 0]
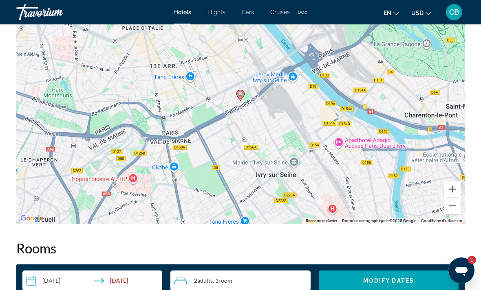
scroll to position [977, 0]
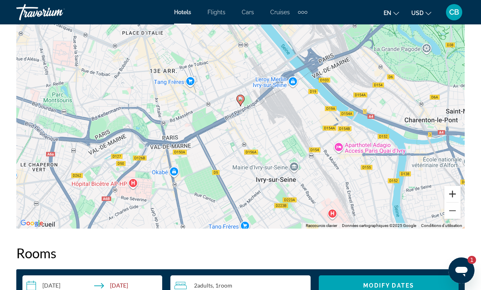
click at [442, 195] on button "Zoom avant" at bounding box center [452, 194] width 16 height 16
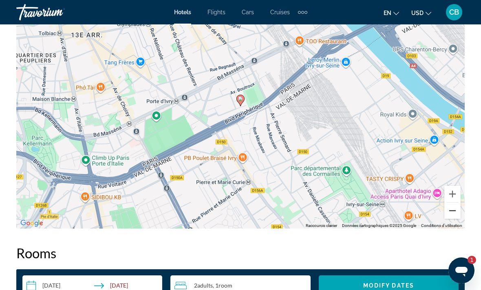
click at [442, 211] on button "Zoom arrière" at bounding box center [452, 211] width 16 height 16
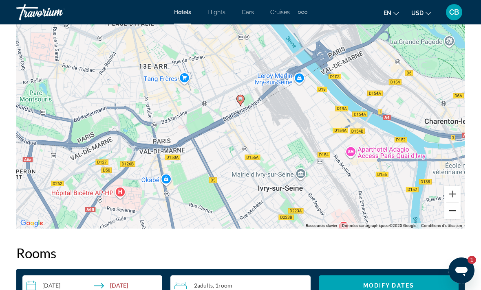
click at [442, 211] on button "Zoom arrière" at bounding box center [452, 211] width 16 height 16
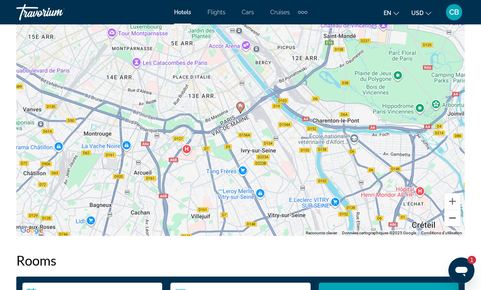
scroll to position [970, 0]
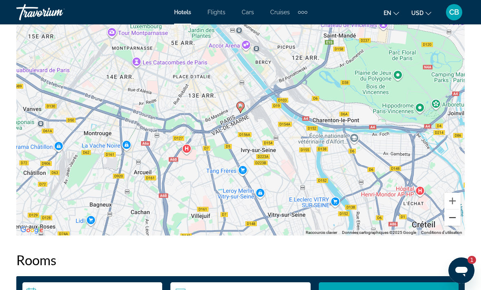
click at [442, 217] on button "Zoom arrière" at bounding box center [452, 218] width 16 height 16
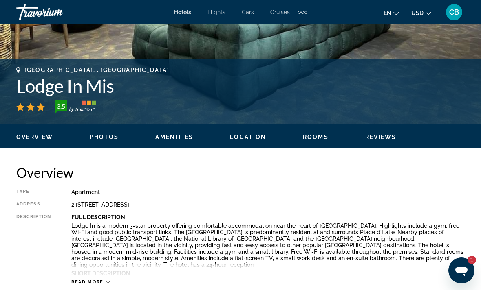
scroll to position [287, 0]
type textarea "*"
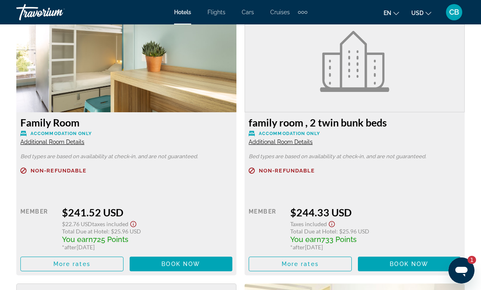
scroll to position [1572, 0]
